Goal: Transaction & Acquisition: Purchase product/service

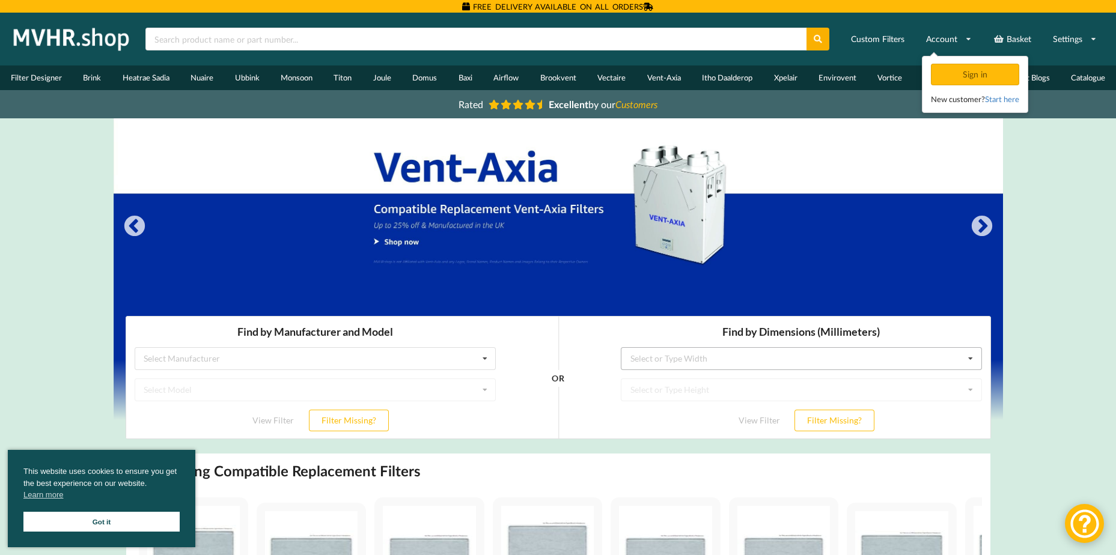
click at [977, 357] on icon at bounding box center [970, 359] width 18 height 22
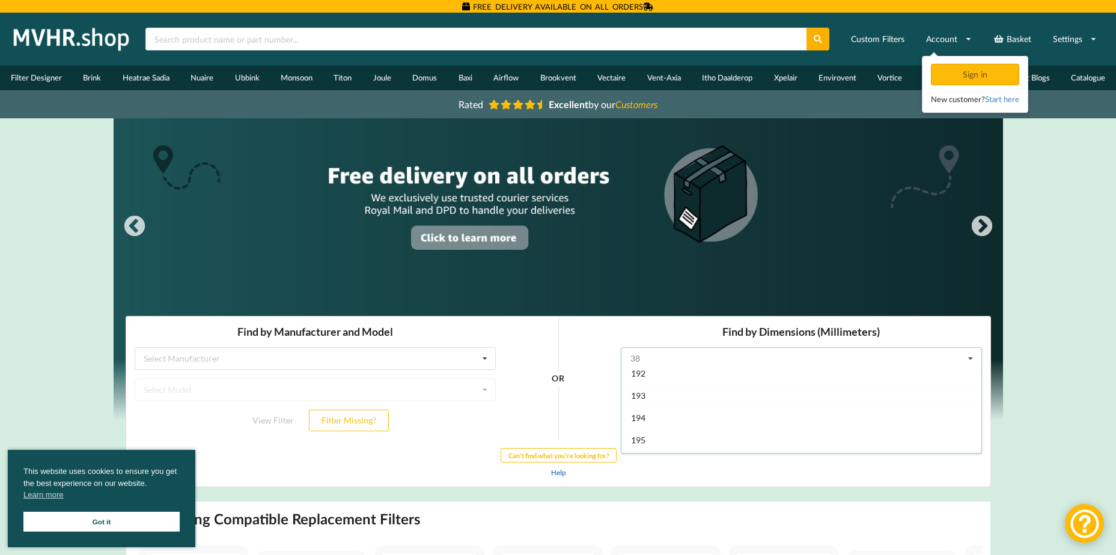
scroll to position [661, 0]
click at [810, 405] on div "200" at bounding box center [801, 409] width 360 height 22
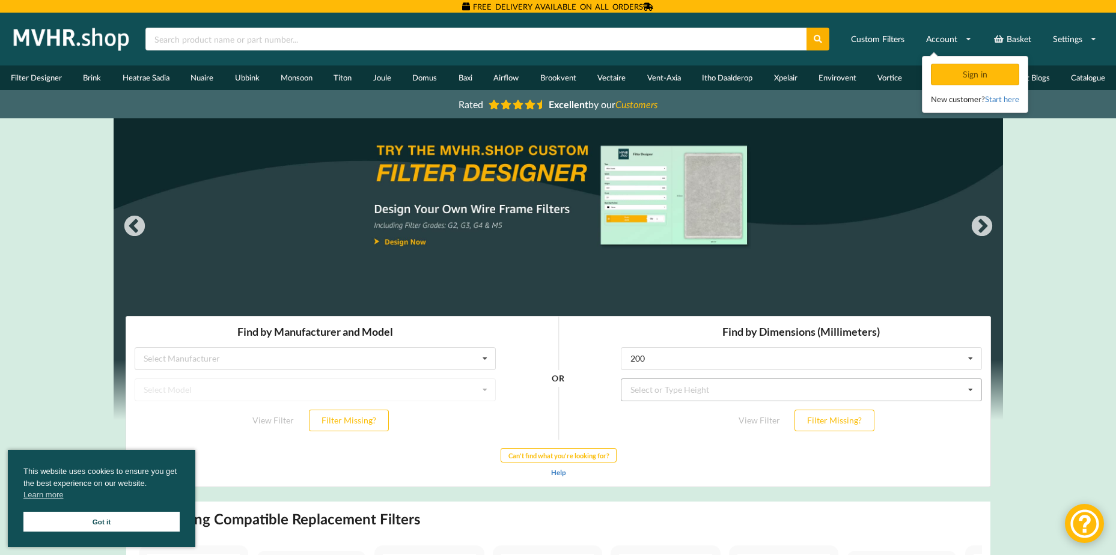
click at [968, 392] on icon at bounding box center [970, 390] width 18 height 22
click at [817, 415] on div "200" at bounding box center [801, 412] width 360 height 22
click at [970, 418] on icon at bounding box center [970, 421] width 18 height 22
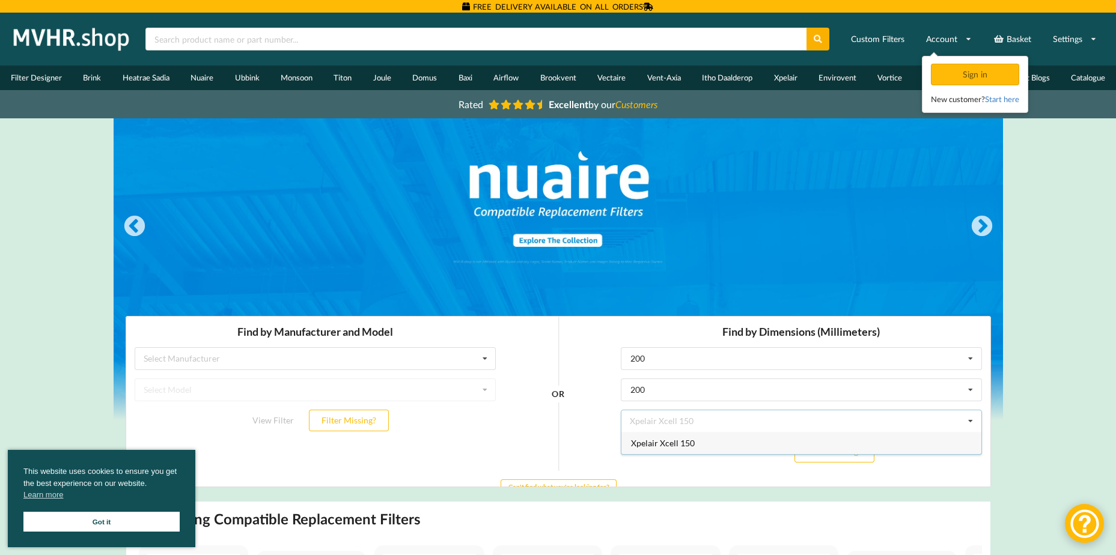
click at [742, 442] on div "Xpelair Xcell 150" at bounding box center [801, 443] width 360 height 22
click at [764, 454] on button "View Filter" at bounding box center [758, 452] width 67 height 22
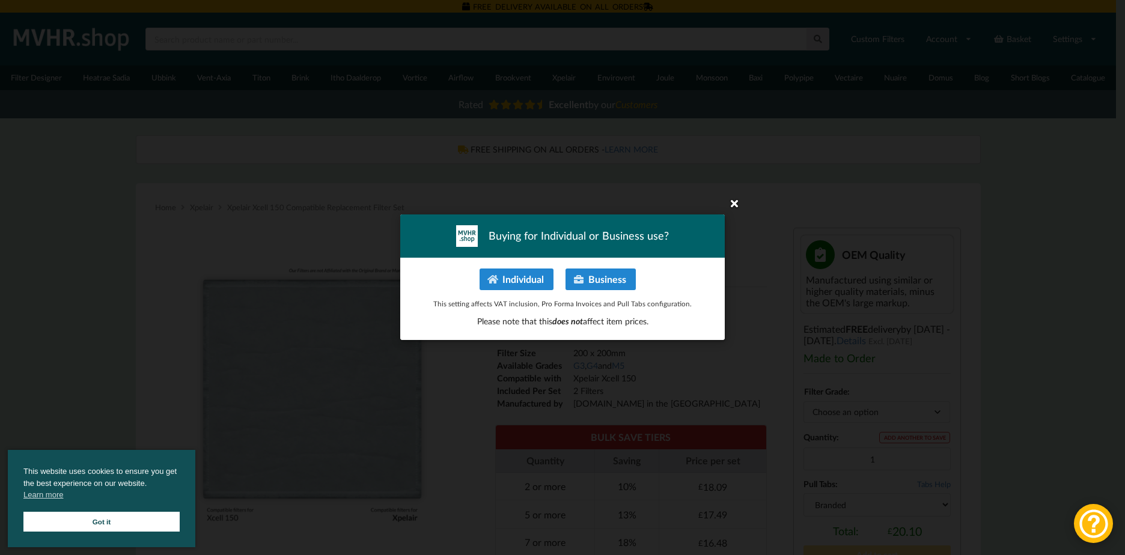
click at [733, 207] on icon at bounding box center [733, 202] width 19 height 19
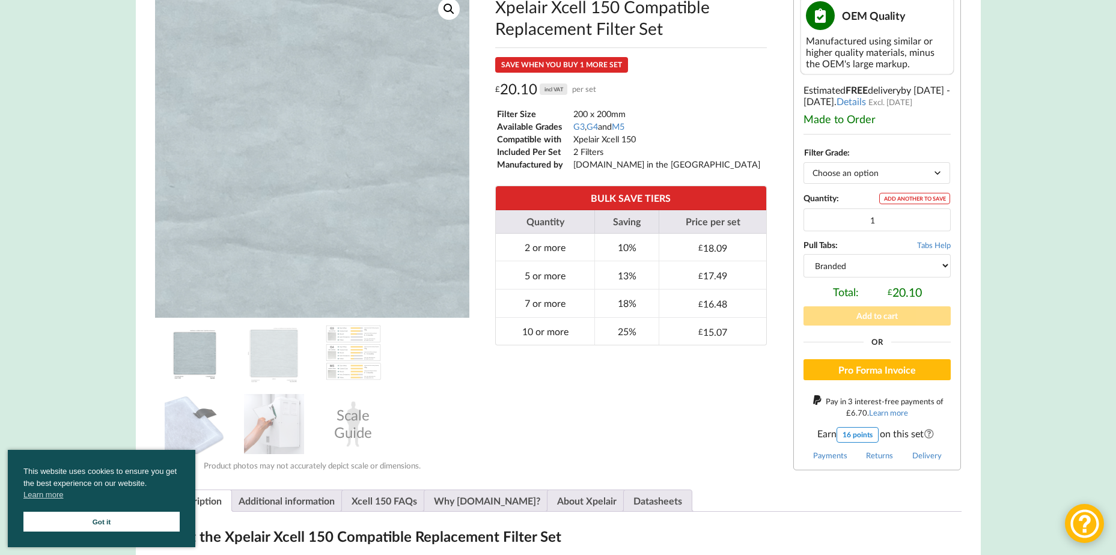
scroll to position [240, 0]
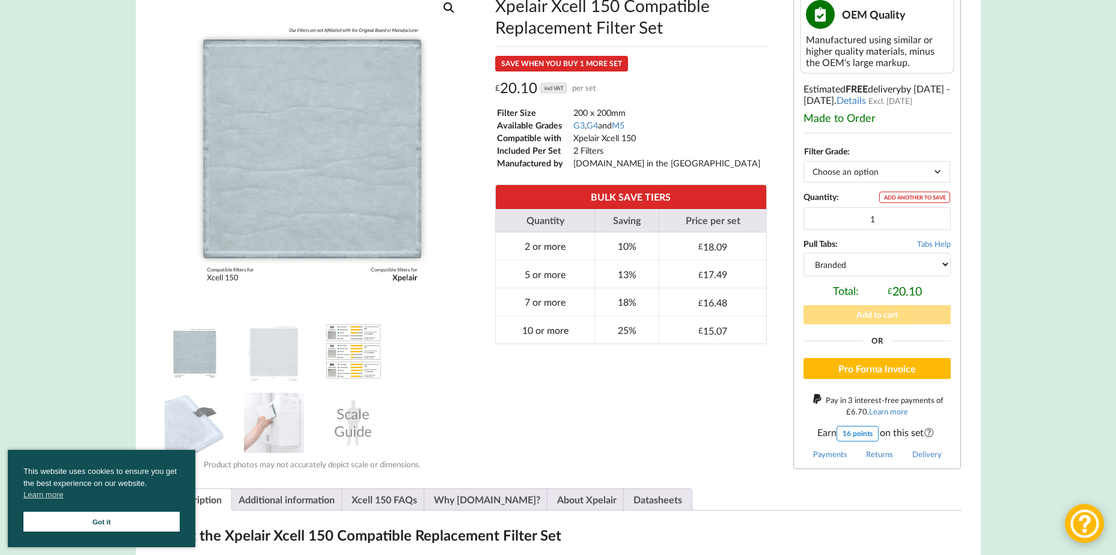
click at [350, 353] on img at bounding box center [353, 351] width 60 height 60
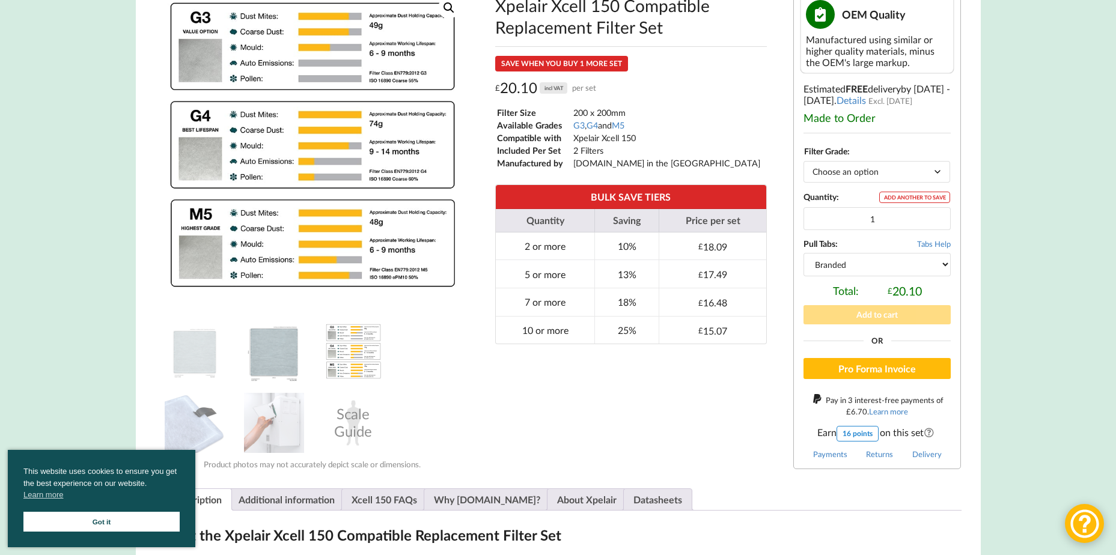
click at [275, 357] on img at bounding box center [274, 351] width 60 height 60
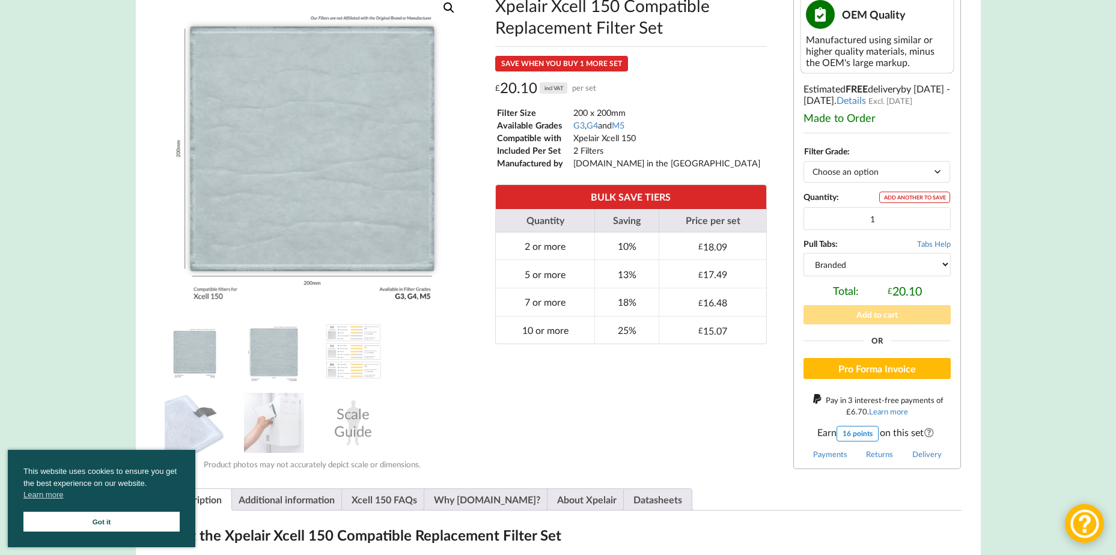
click at [199, 351] on img at bounding box center [195, 351] width 60 height 60
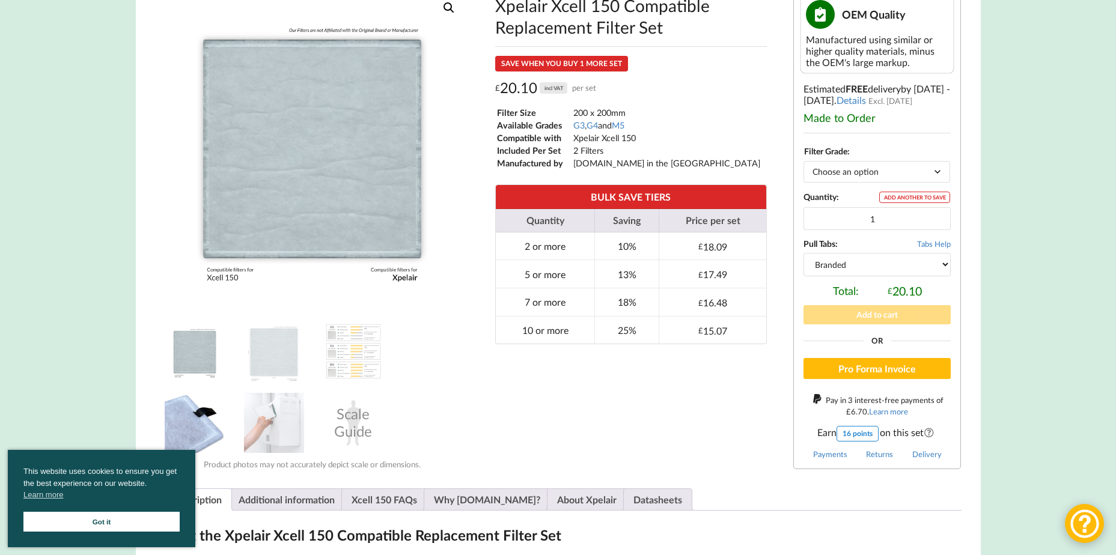
click at [199, 418] on img at bounding box center [195, 423] width 60 height 60
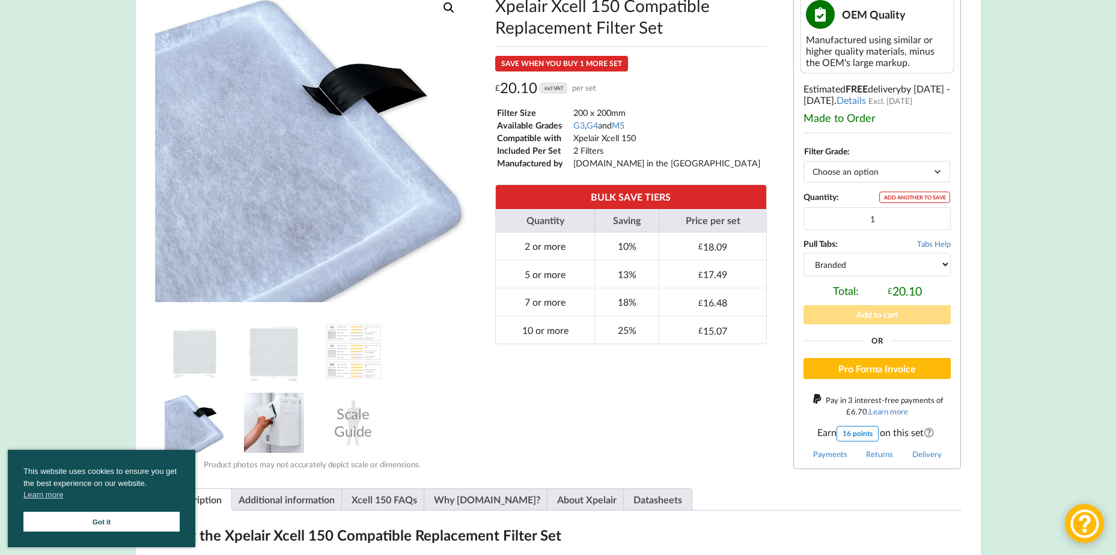
click at [273, 425] on img at bounding box center [274, 423] width 60 height 60
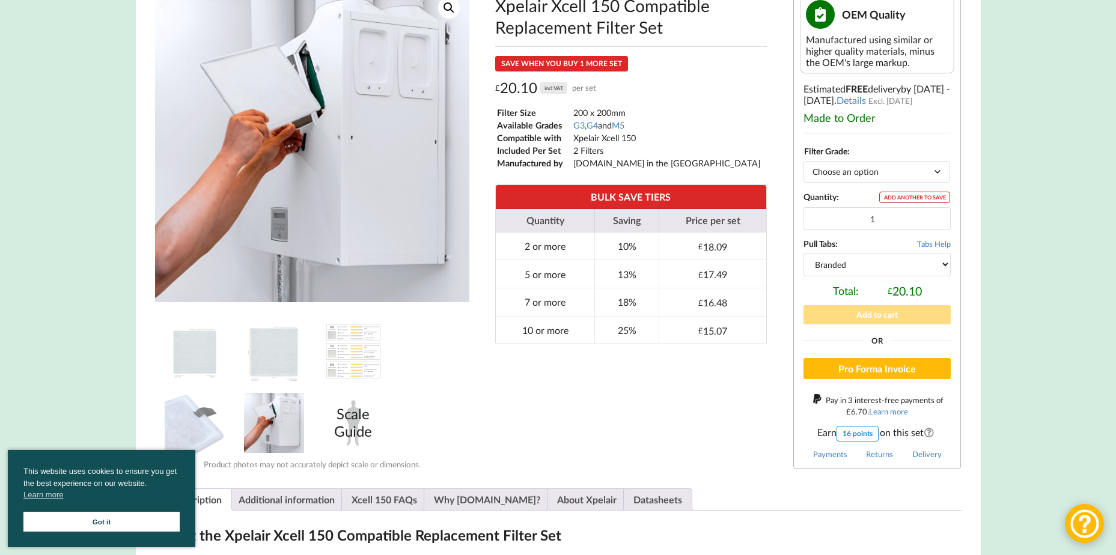
click at [359, 427] on div "Scale Guide" at bounding box center [353, 423] width 60 height 60
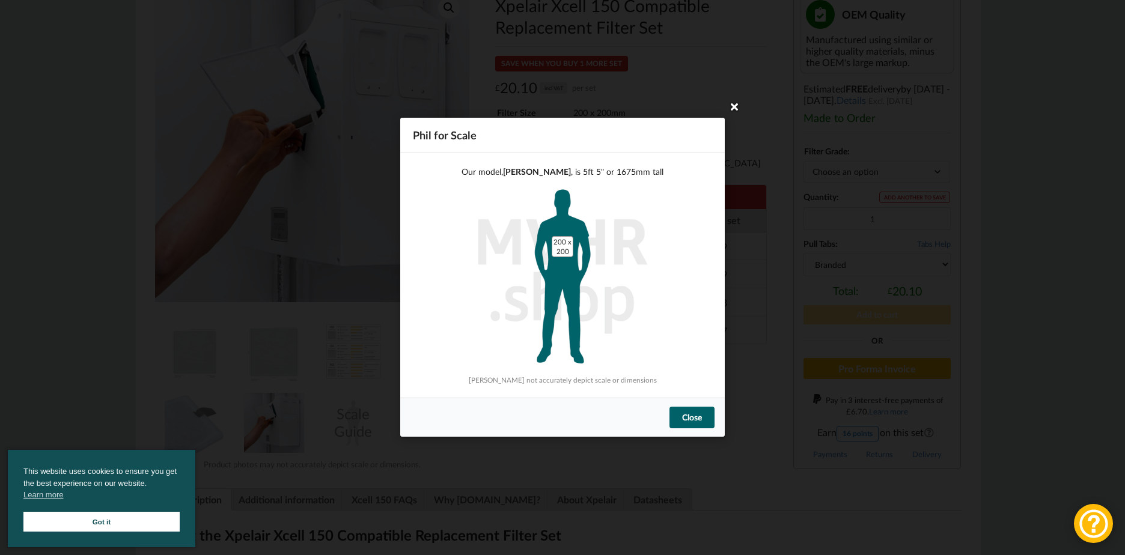
click at [733, 108] on icon at bounding box center [733, 106] width 19 height 19
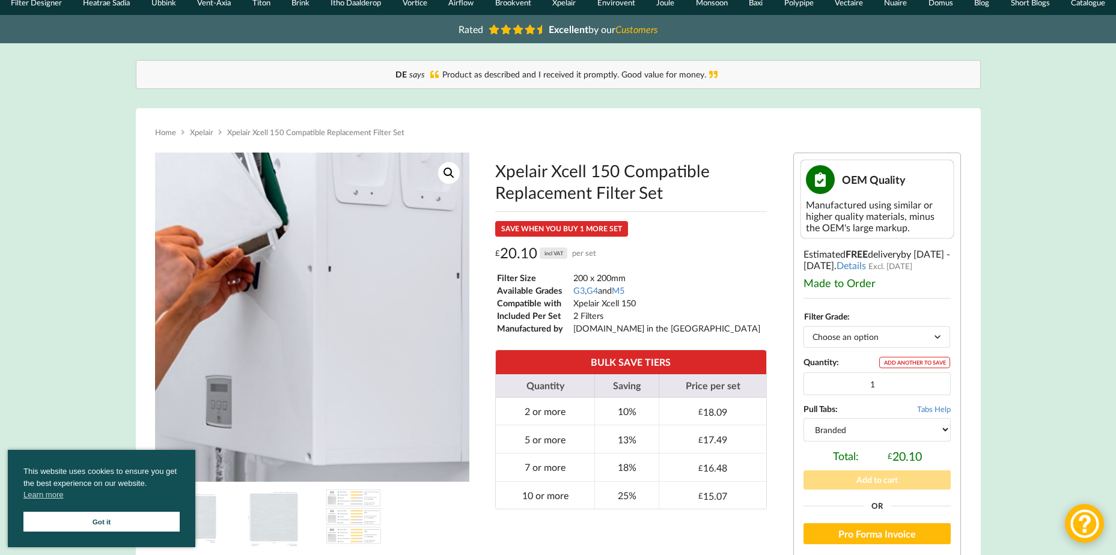
scroll to position [0, 0]
